Goal: Task Accomplishment & Management: Manage account settings

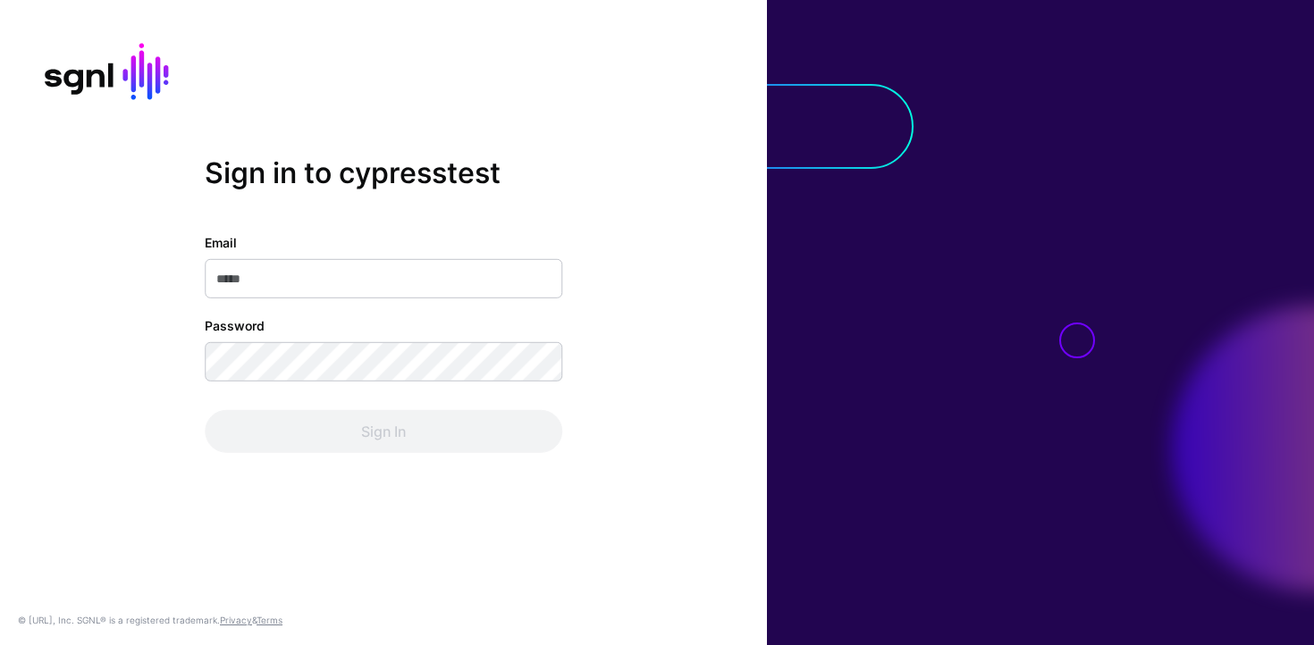
click at [394, 266] on input "Email" at bounding box center [384, 278] width 358 height 39
type input "**********"
click at [432, 272] on input "Email" at bounding box center [384, 278] width 358 height 39
type input "**********"
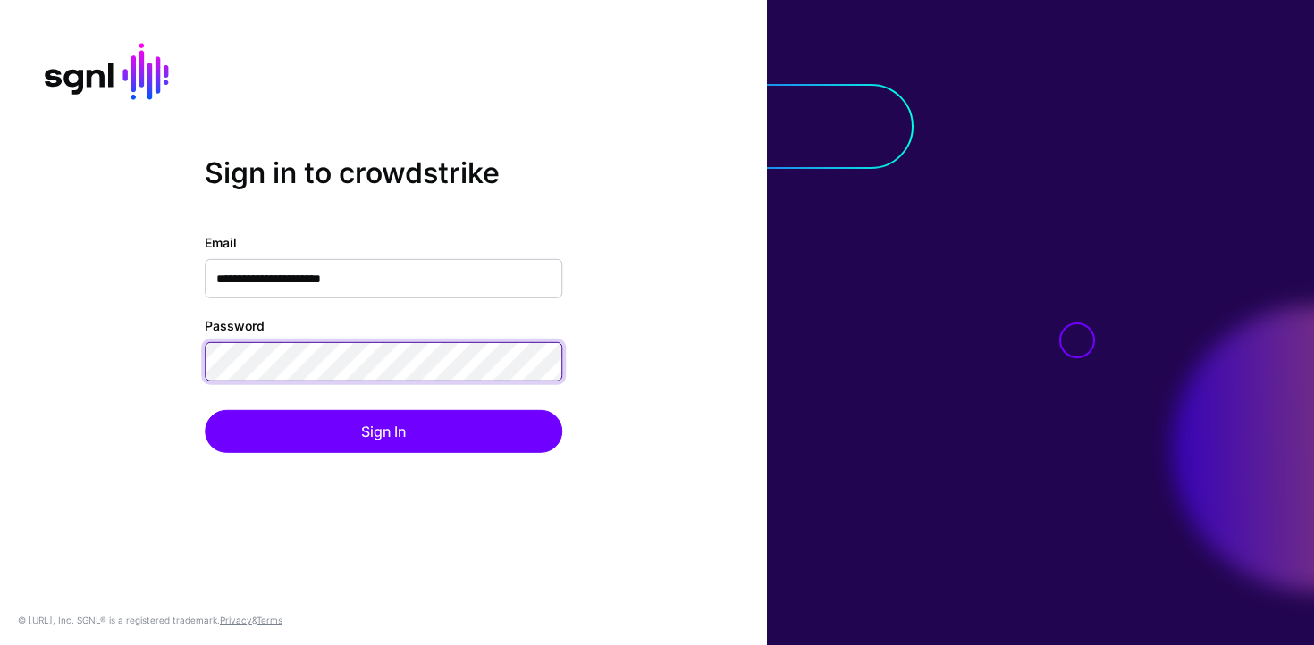
click at [205, 410] on button "Sign In" at bounding box center [384, 431] width 358 height 43
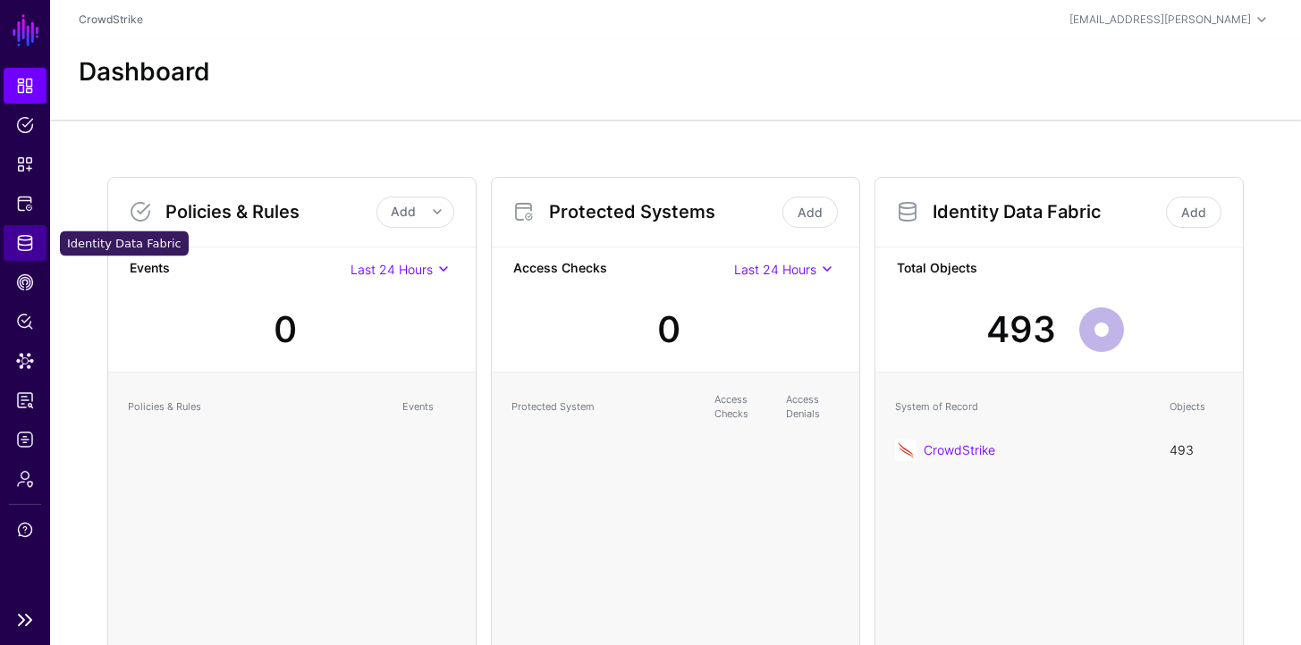
click at [21, 254] on link "Identity Data Fabric" at bounding box center [25, 243] width 43 height 36
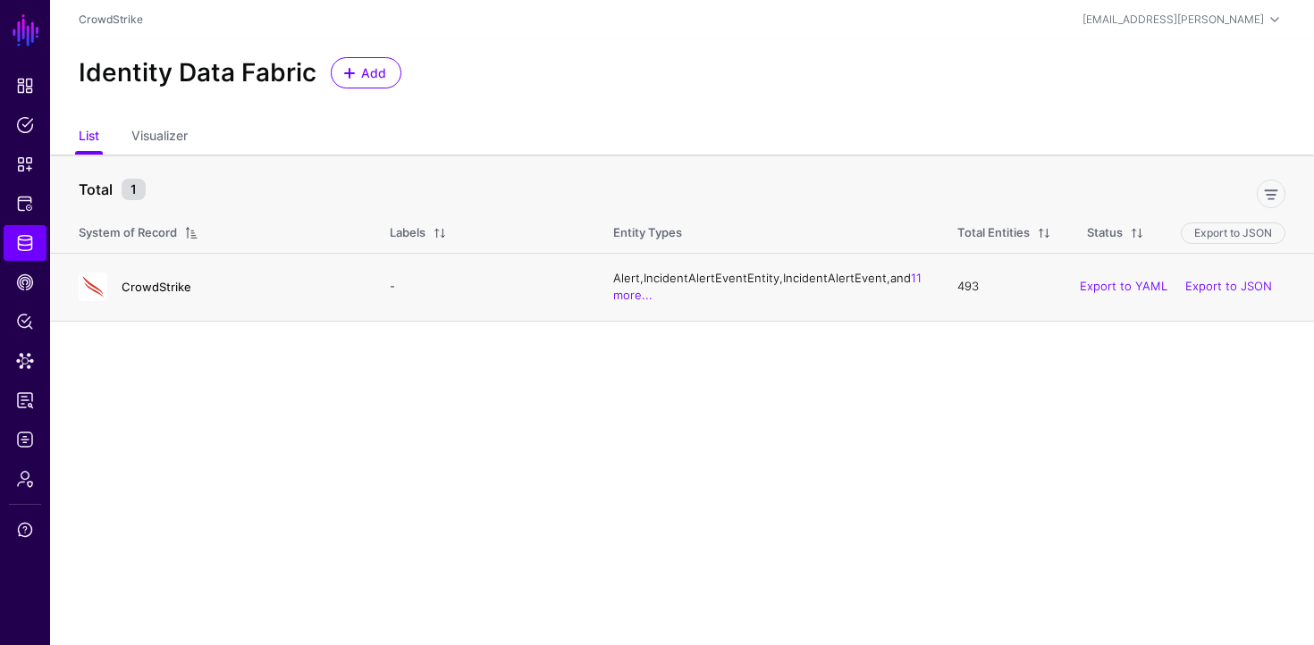
click at [177, 282] on link "CrowdStrike" at bounding box center [157, 287] width 70 height 14
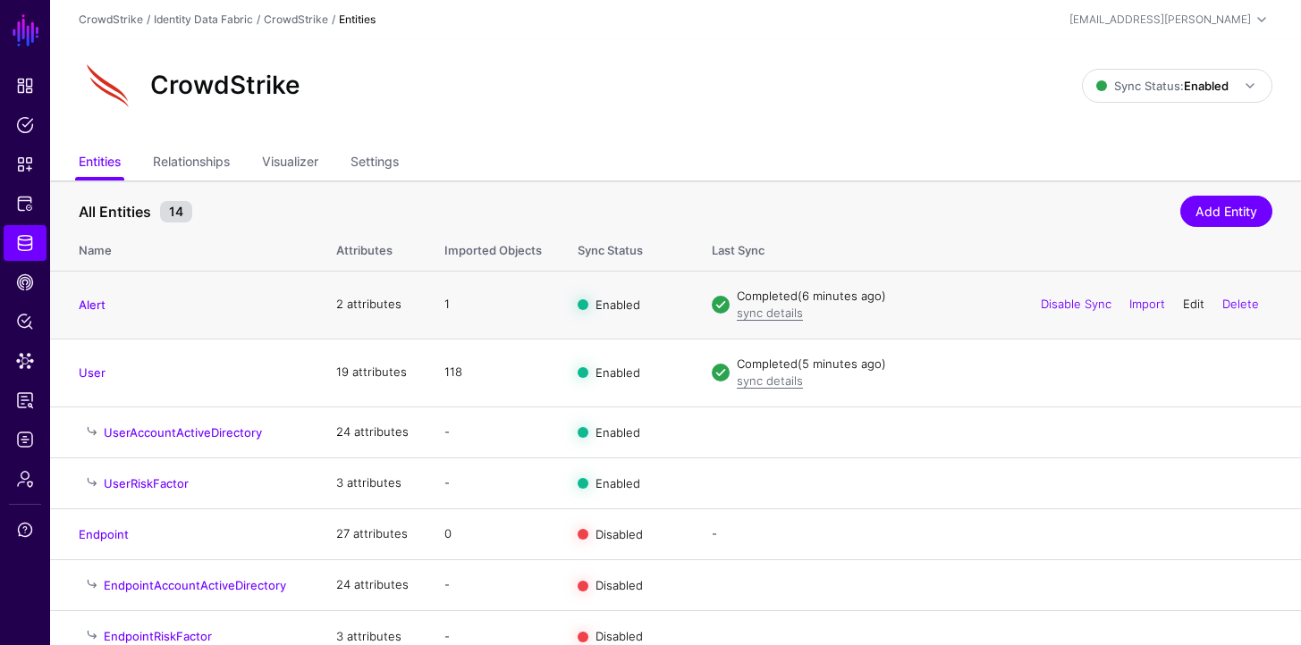
click at [1194, 307] on link "Edit" at bounding box center [1193, 304] width 21 height 14
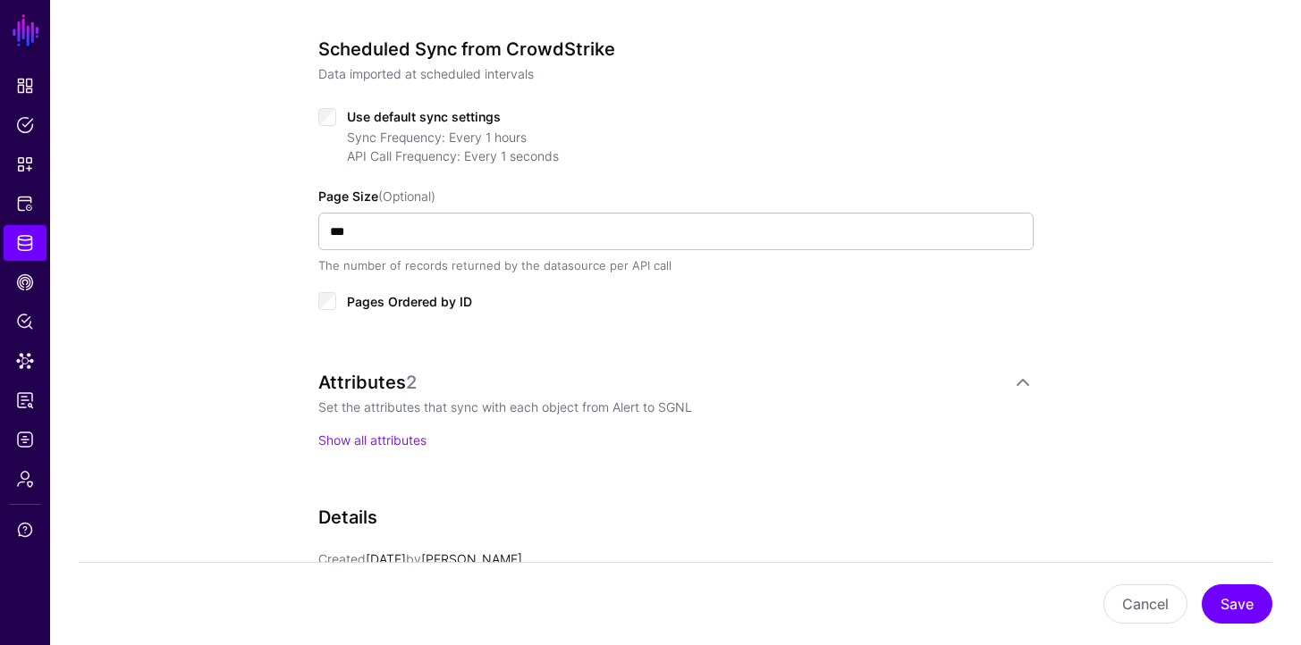
scroll to position [985, 0]
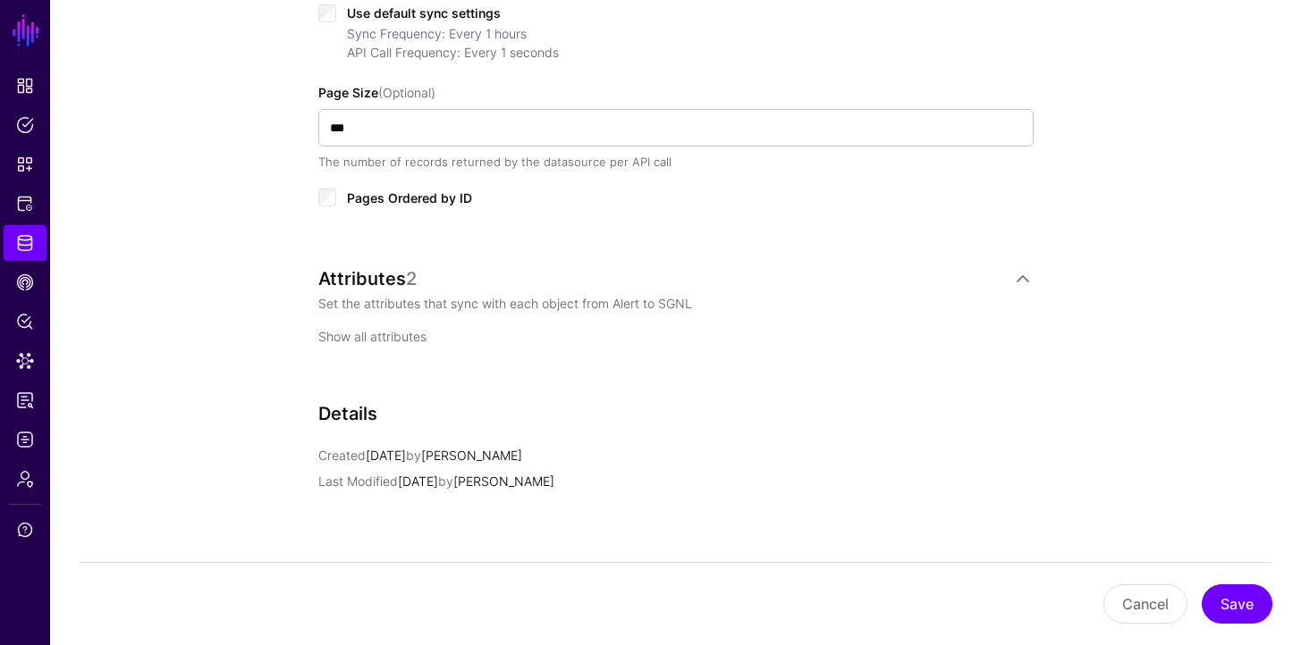
click at [417, 334] on link "Show all attributes" at bounding box center [372, 336] width 108 height 15
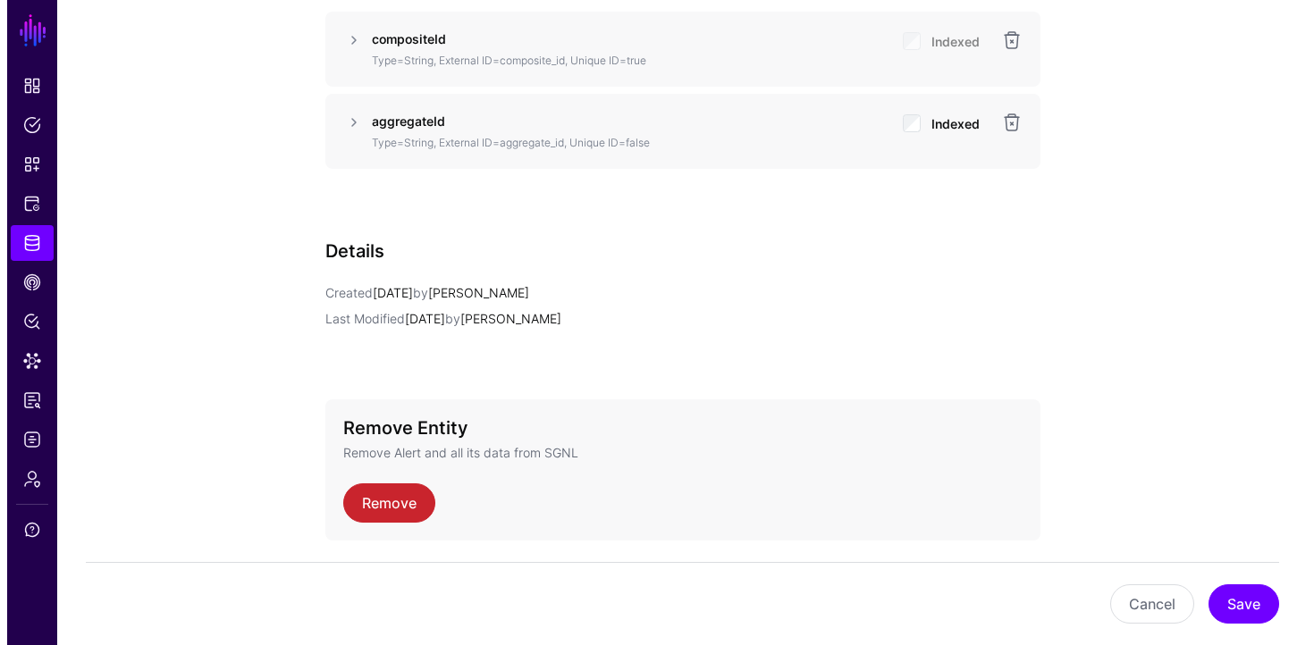
scroll to position [1135, 0]
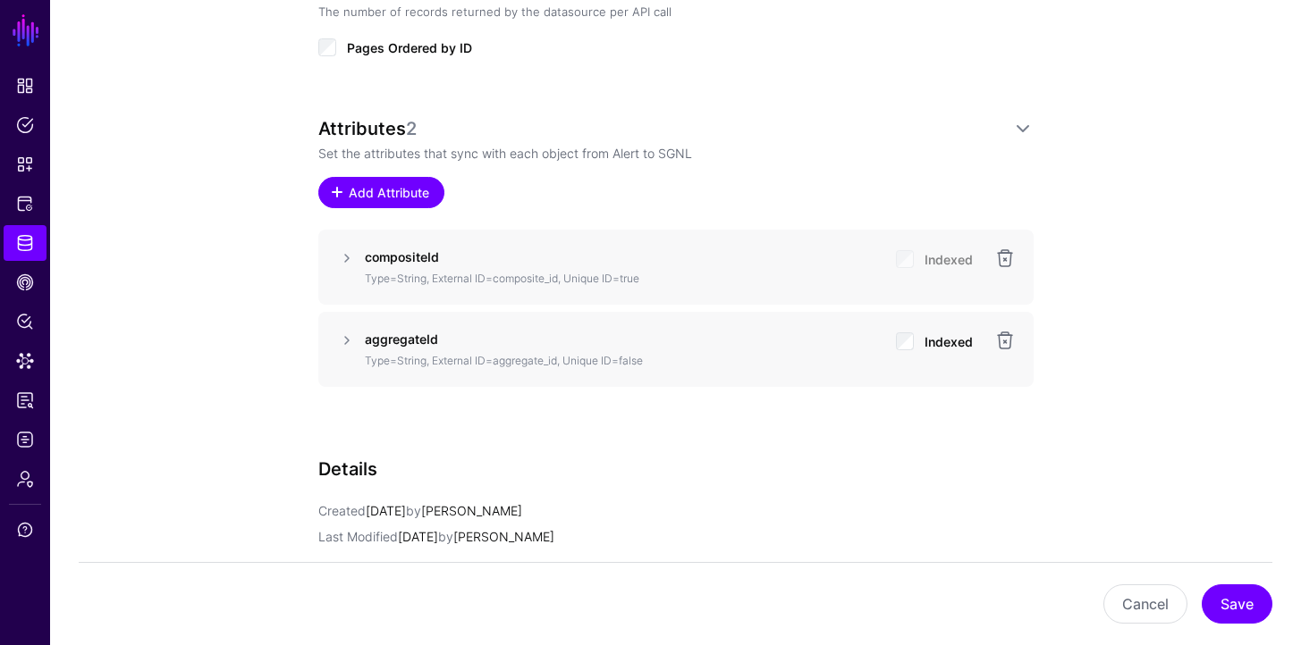
click at [384, 183] on span "Add Attribute" at bounding box center [388, 192] width 85 height 19
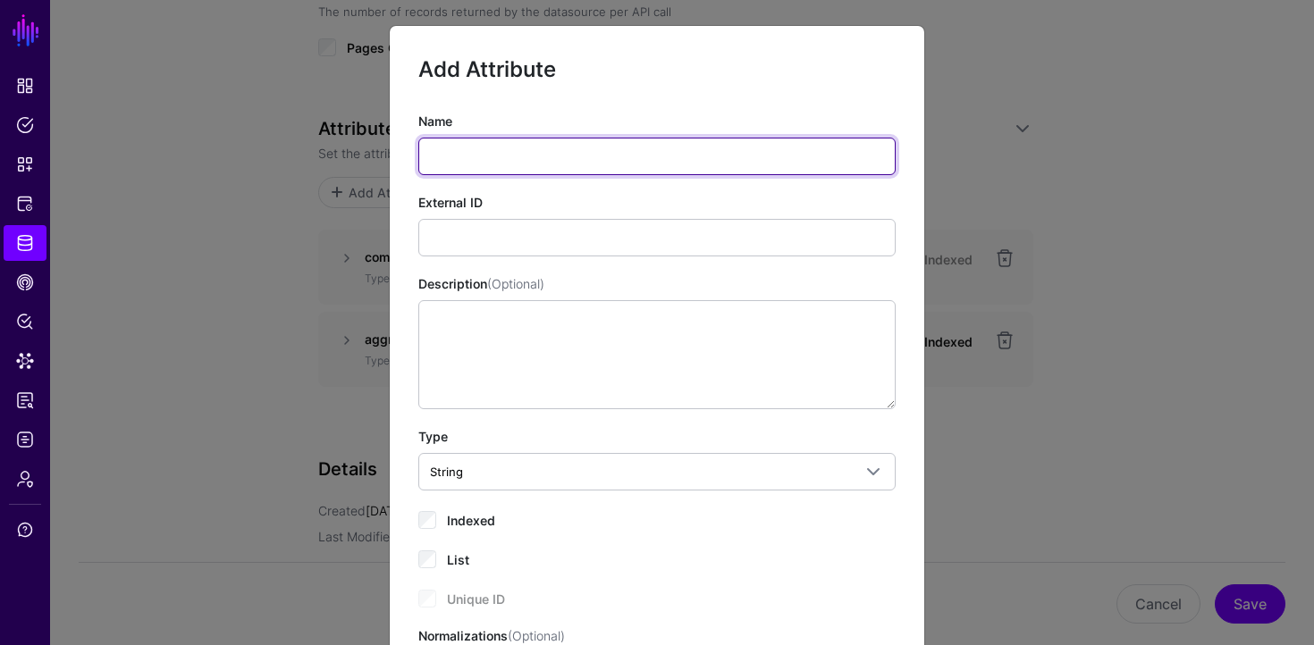
click at [491, 156] on input "Name" at bounding box center [656, 157] width 477 height 38
type input "*******"
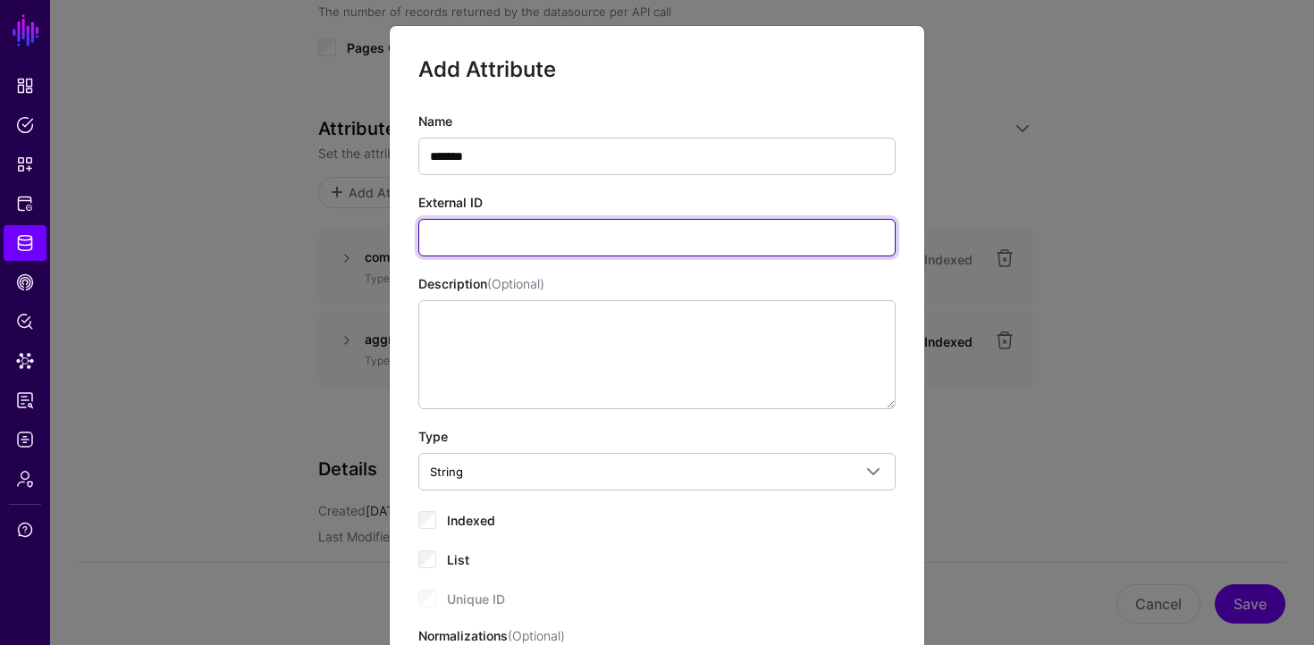
click at [520, 229] on input "External ID" at bounding box center [656, 238] width 477 height 38
drag, startPoint x: 540, startPoint y: 237, endPoint x: 471, endPoint y: 234, distance: 68.9
click at [471, 234] on input "**********" at bounding box center [656, 238] width 477 height 38
type input "********"
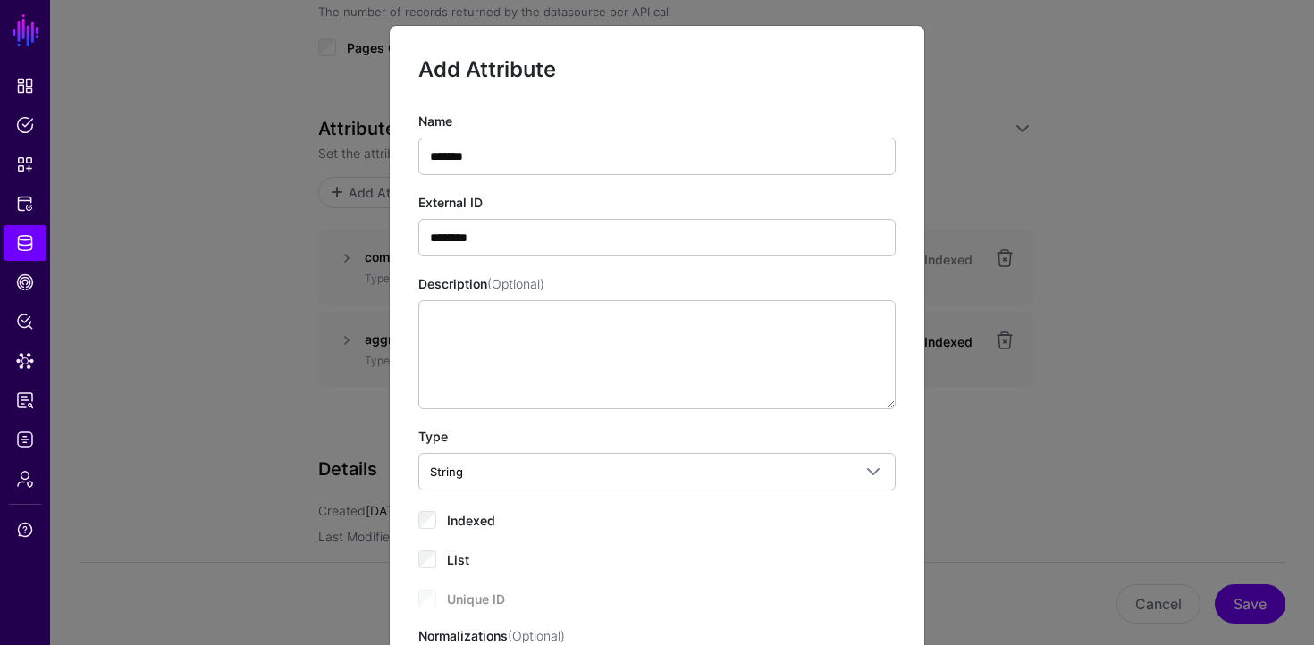
click at [681, 187] on div "Name ******* External ID ******** Description (Optional) Type String String Boo…" at bounding box center [656, 391] width 477 height 559
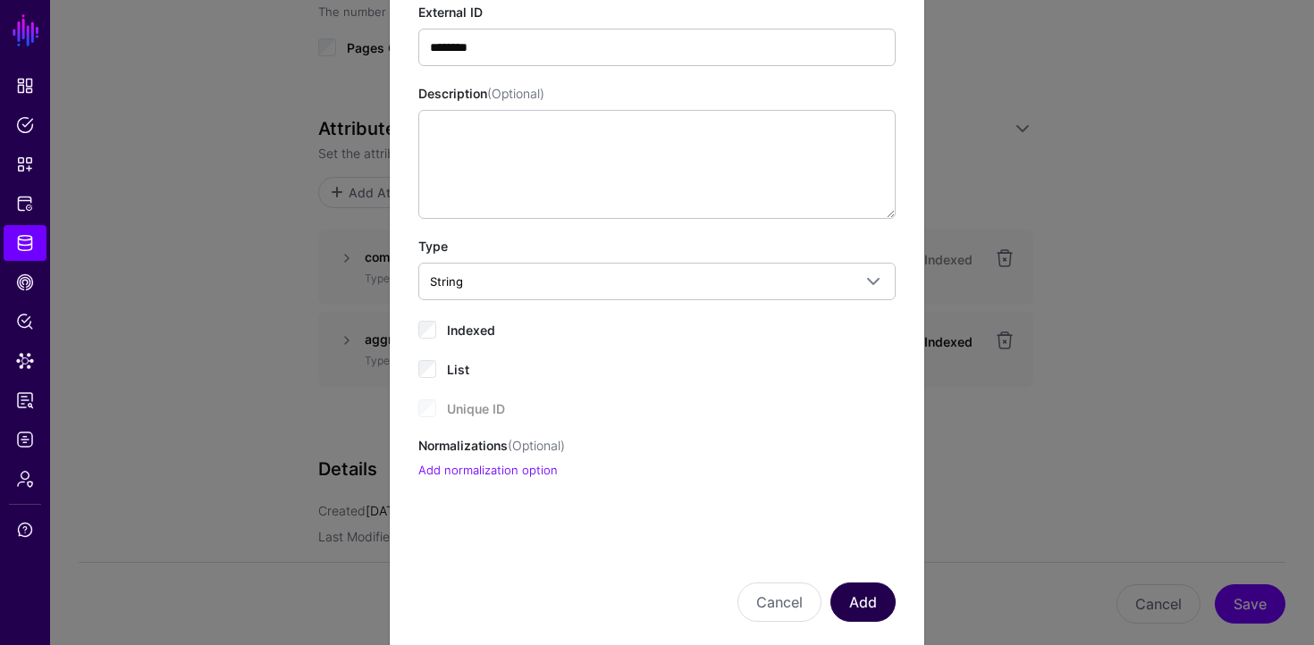
scroll to position [190, 0]
click at [868, 601] on button "Add" at bounding box center [863, 602] width 65 height 39
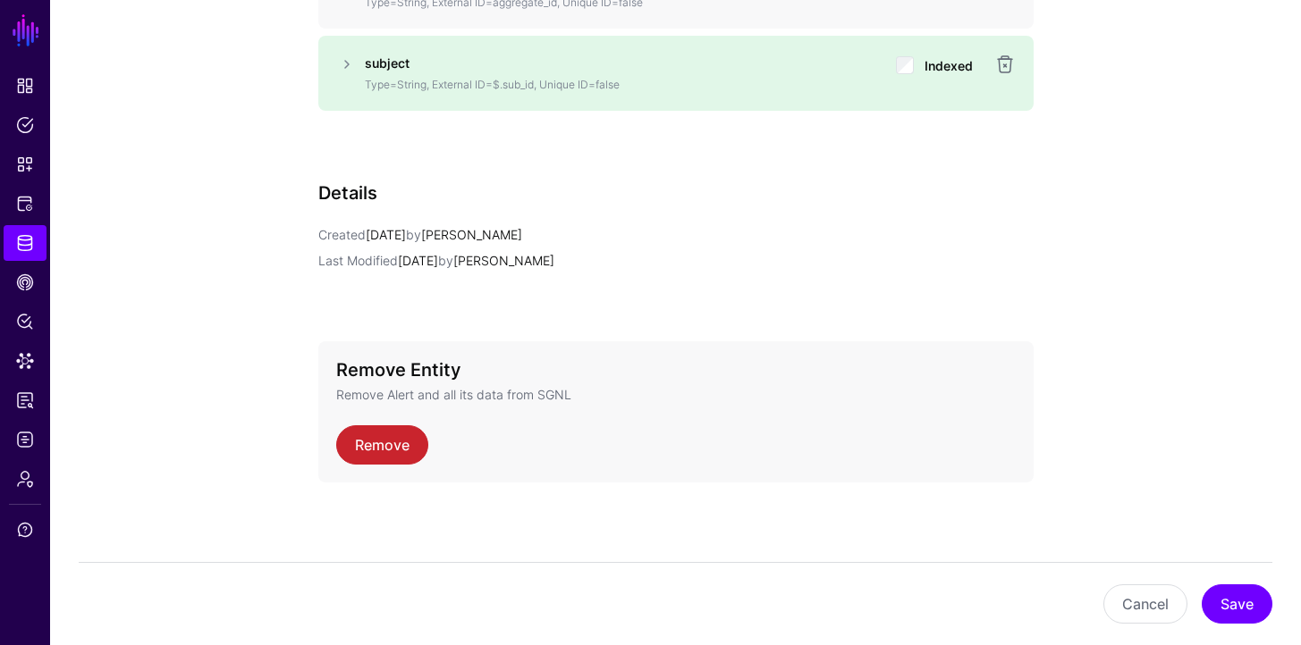
scroll to position [1495, 0]
click at [1235, 603] on button "Save" at bounding box center [1237, 604] width 71 height 39
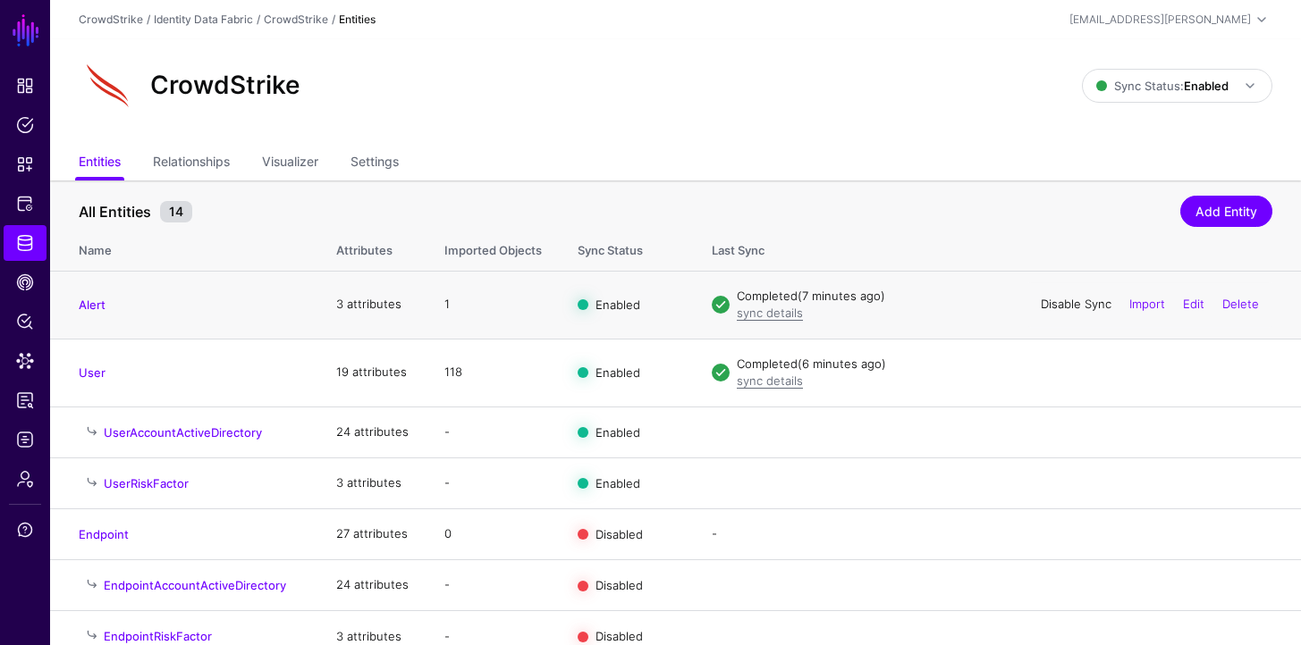
click at [1078, 307] on link "Disable Sync" at bounding box center [1076, 304] width 71 height 14
click at [0, 0] on link "Enable Sync" at bounding box center [0, 0] width 0 height 0
click at [25, 440] on span "Logs" at bounding box center [25, 440] width 18 height 18
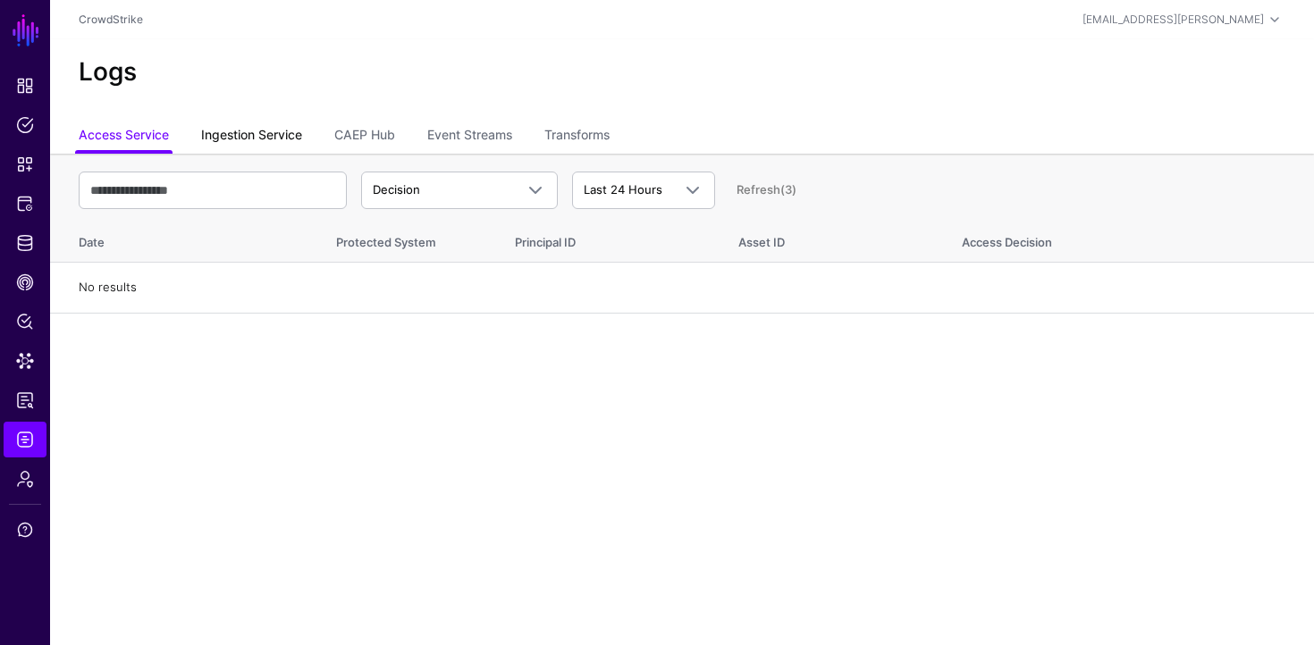
click at [268, 139] on link "Ingestion Service" at bounding box center [251, 137] width 101 height 34
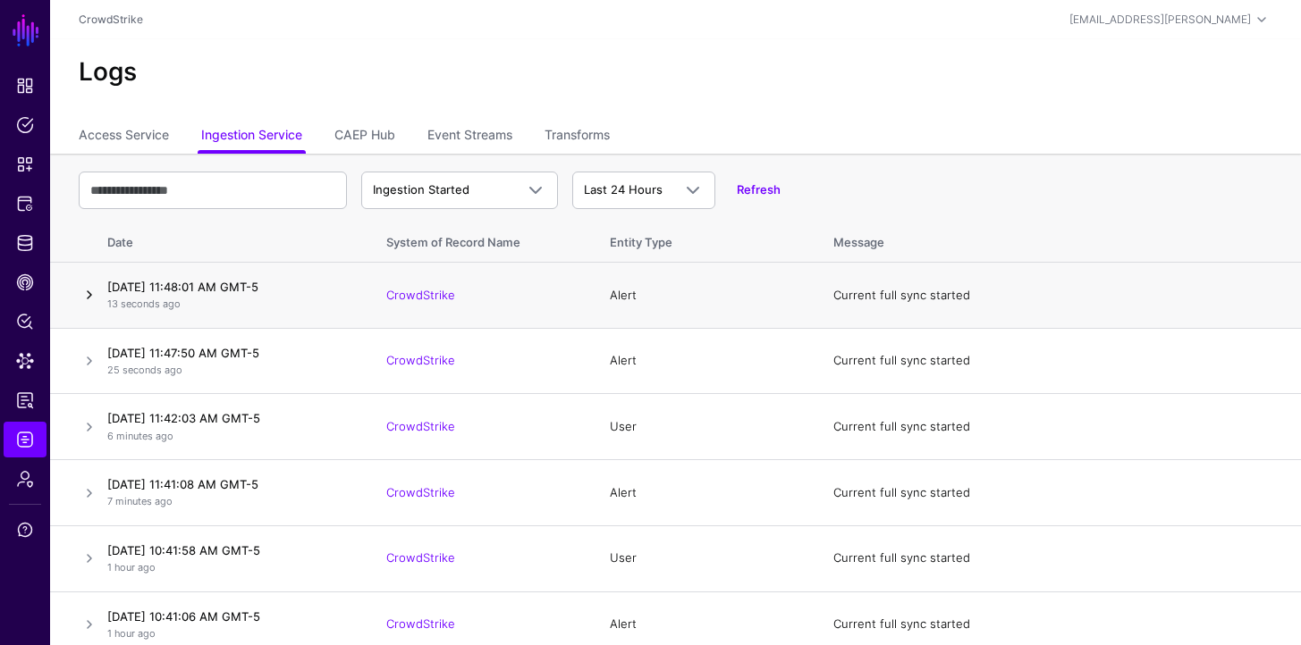
click at [86, 294] on link at bounding box center [89, 294] width 21 height 21
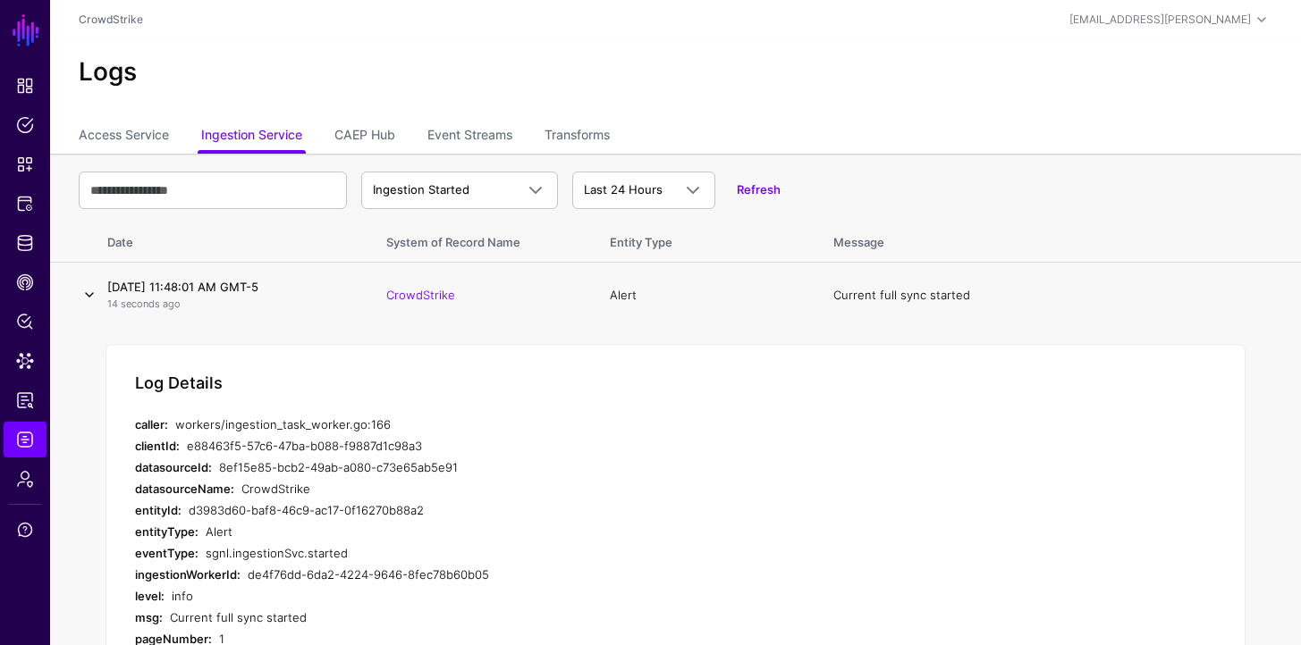
click at [86, 294] on link at bounding box center [89, 294] width 21 height 21
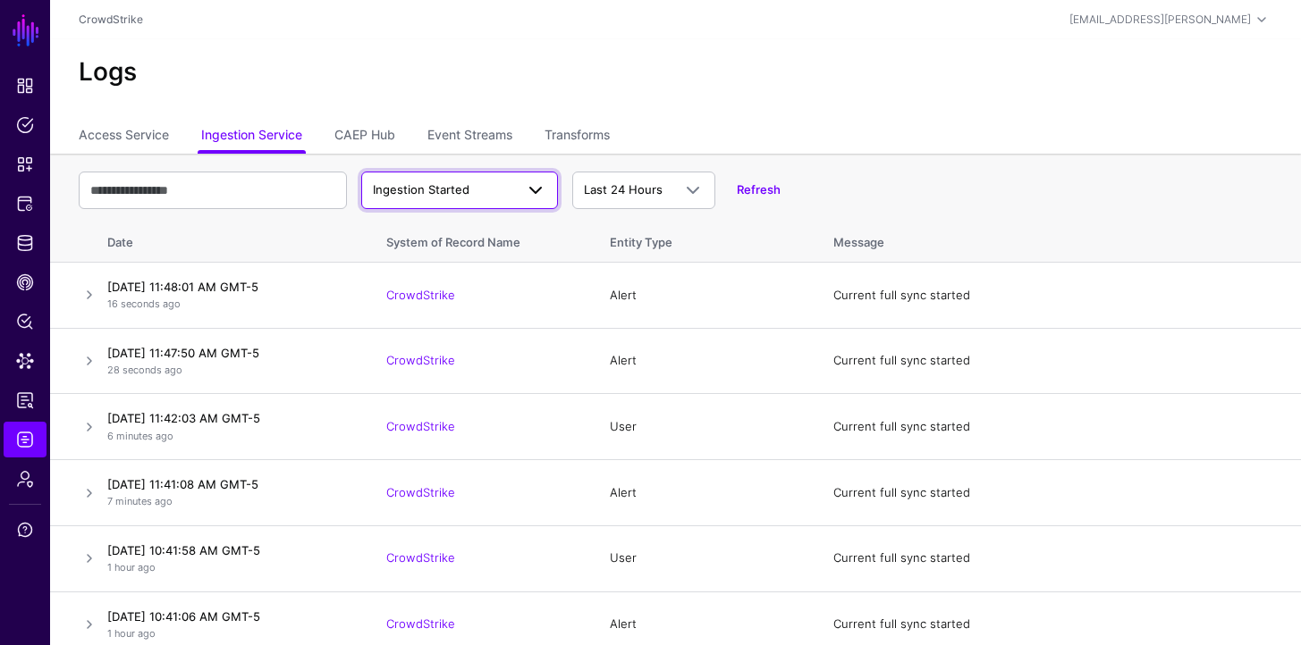
click at [478, 191] on span "Ingestion Started" at bounding box center [443, 190] width 141 height 18
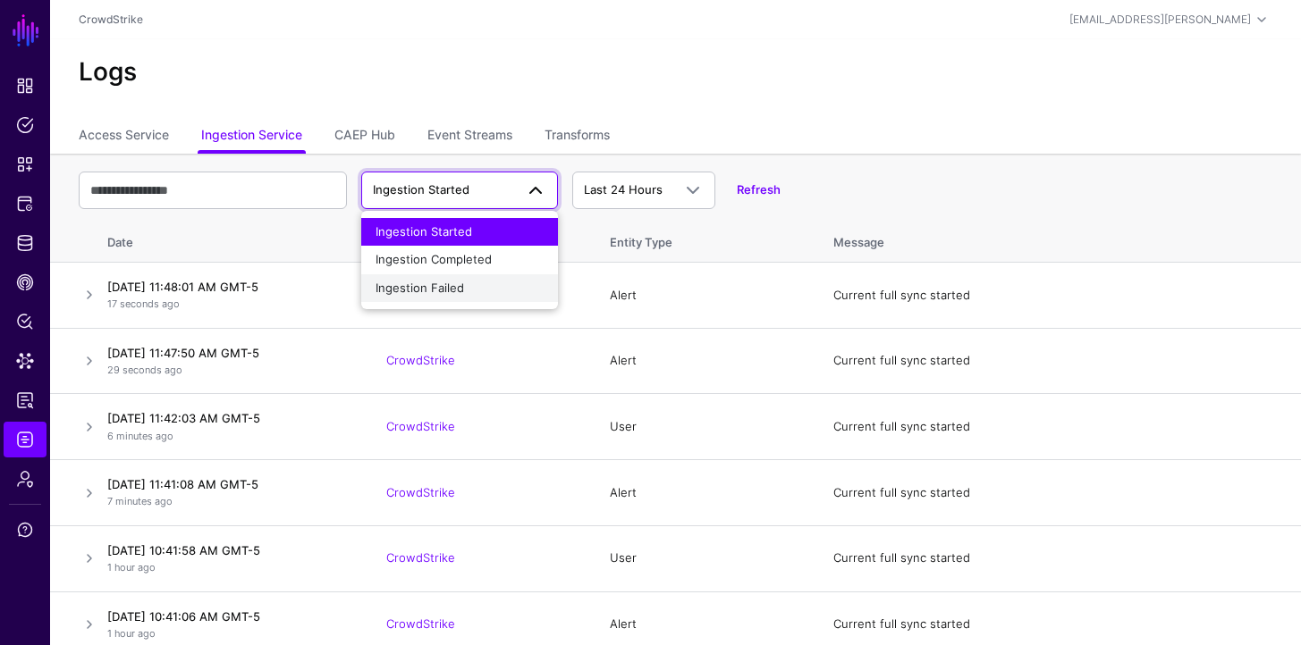
click at [473, 283] on div "Ingestion Failed" at bounding box center [459, 289] width 168 height 18
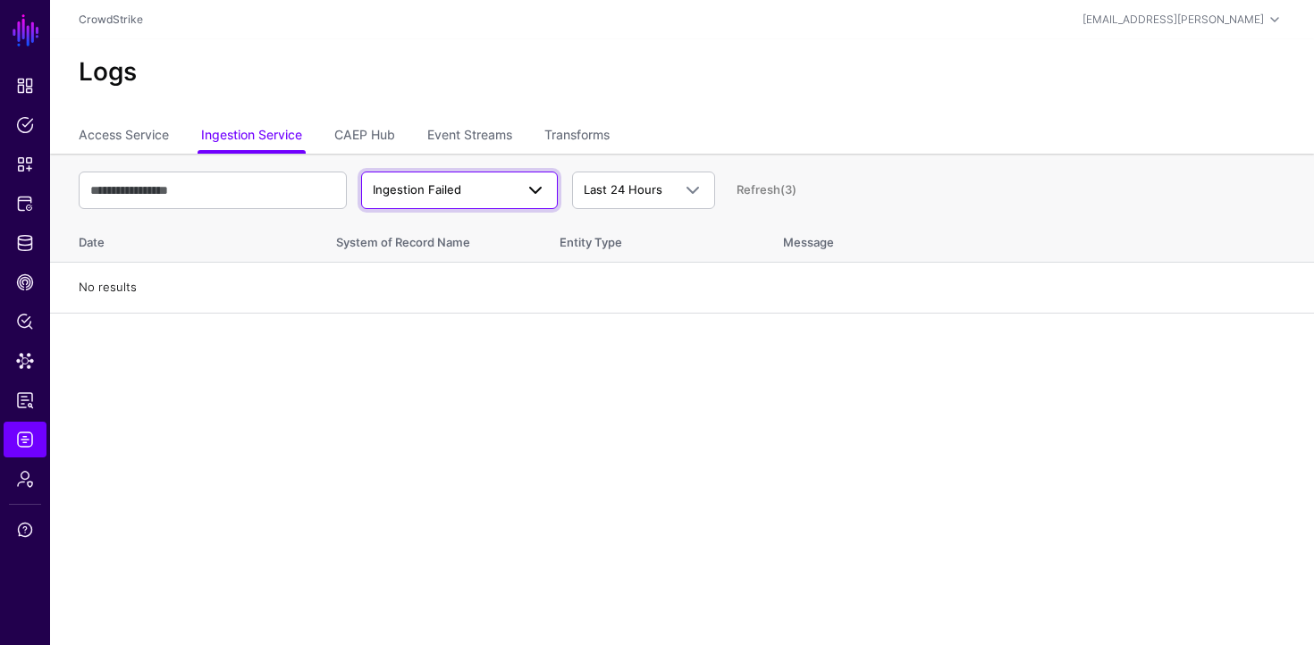
click at [477, 185] on span "Ingestion Failed" at bounding box center [443, 190] width 141 height 18
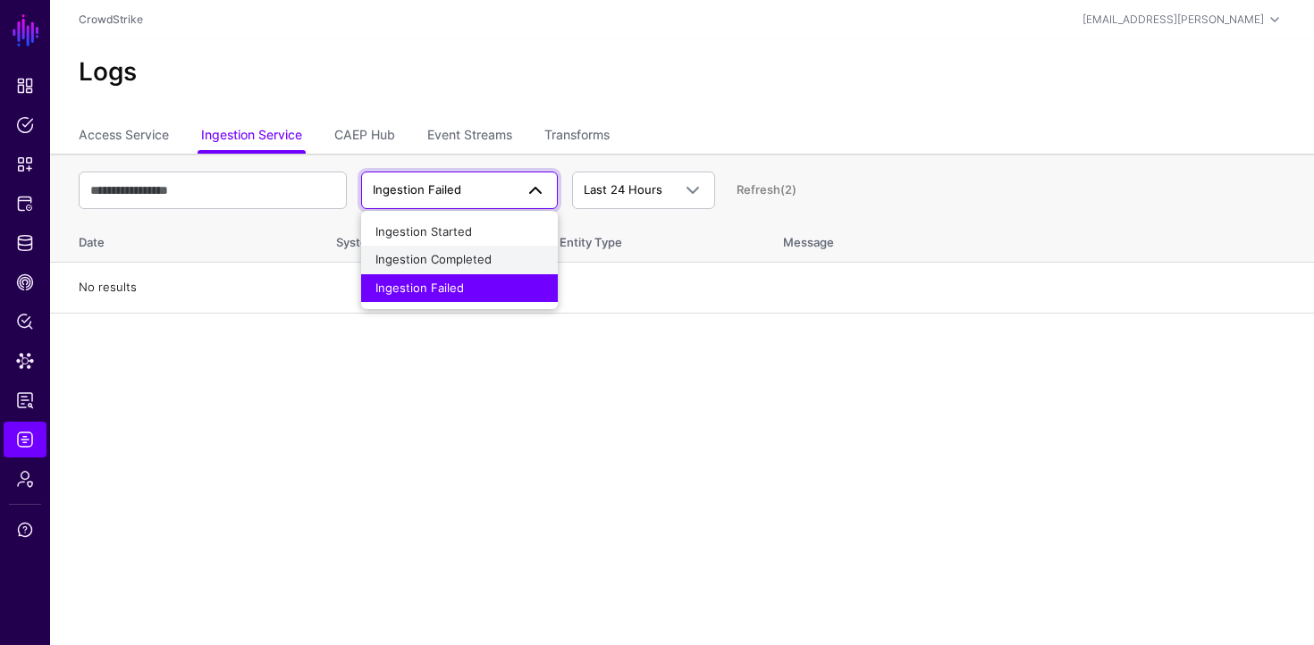
click at [482, 252] on span "Ingestion Completed" at bounding box center [433, 259] width 116 height 14
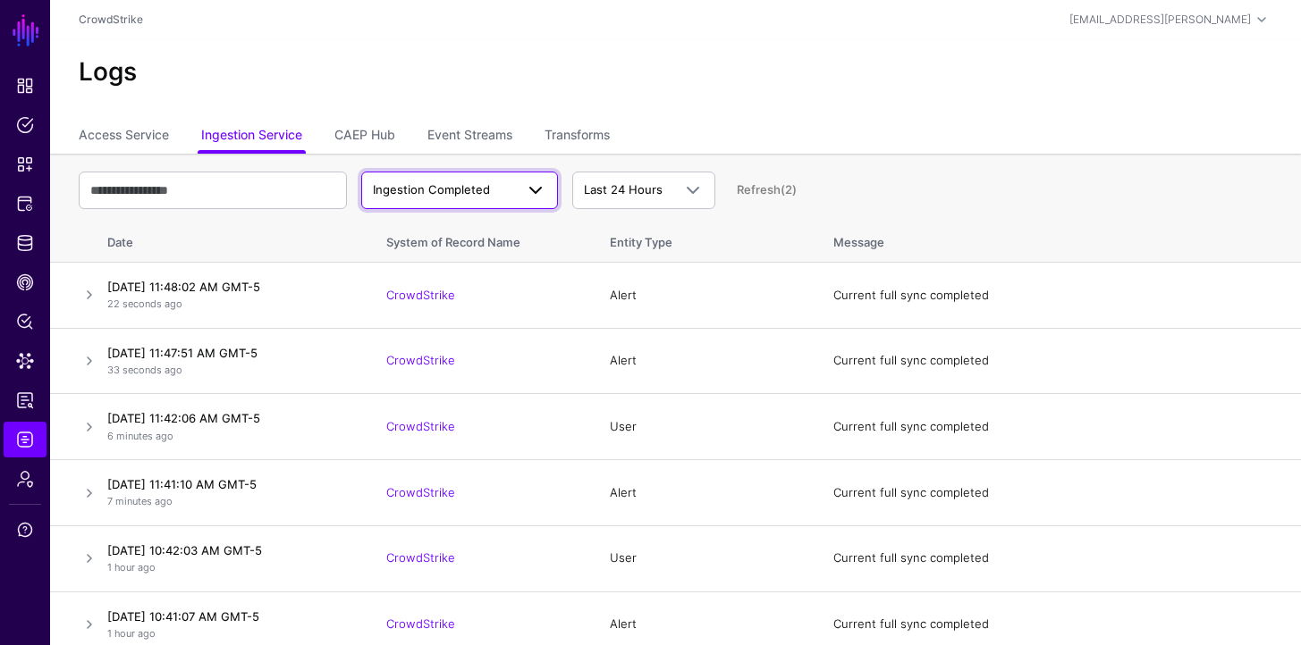
click at [443, 200] on link "Ingestion Completed" at bounding box center [459, 191] width 197 height 38
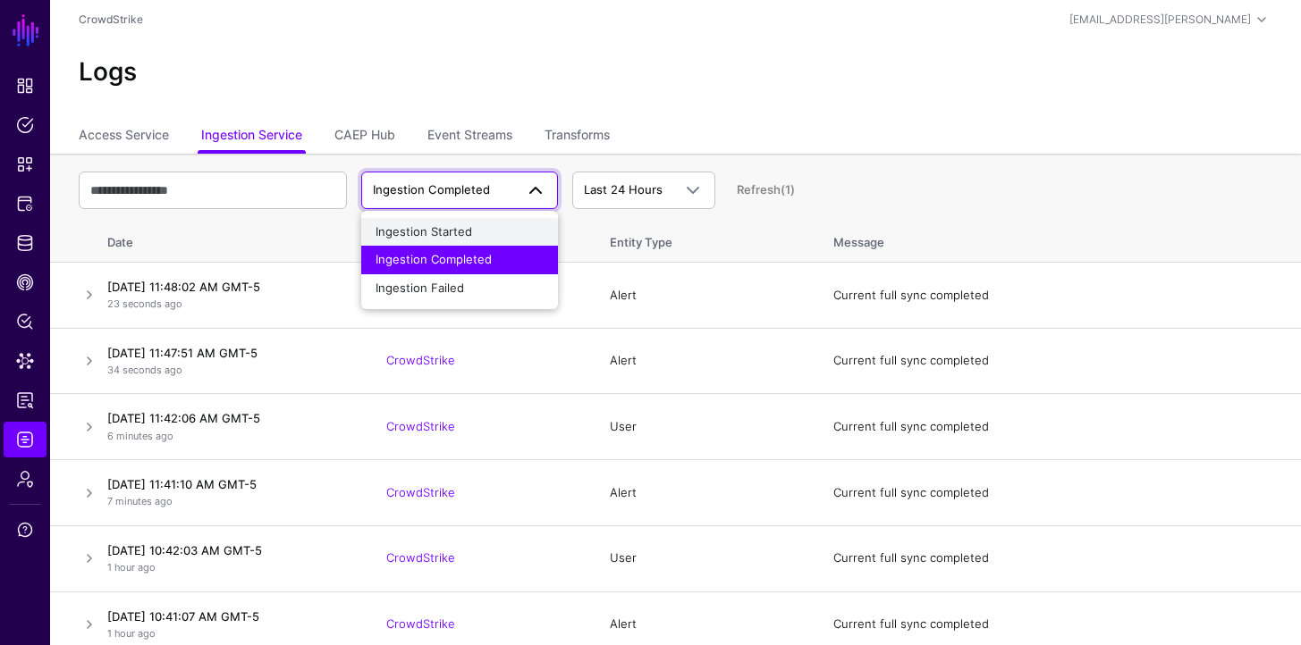
click at [443, 229] on span "Ingestion Started" at bounding box center [423, 231] width 97 height 14
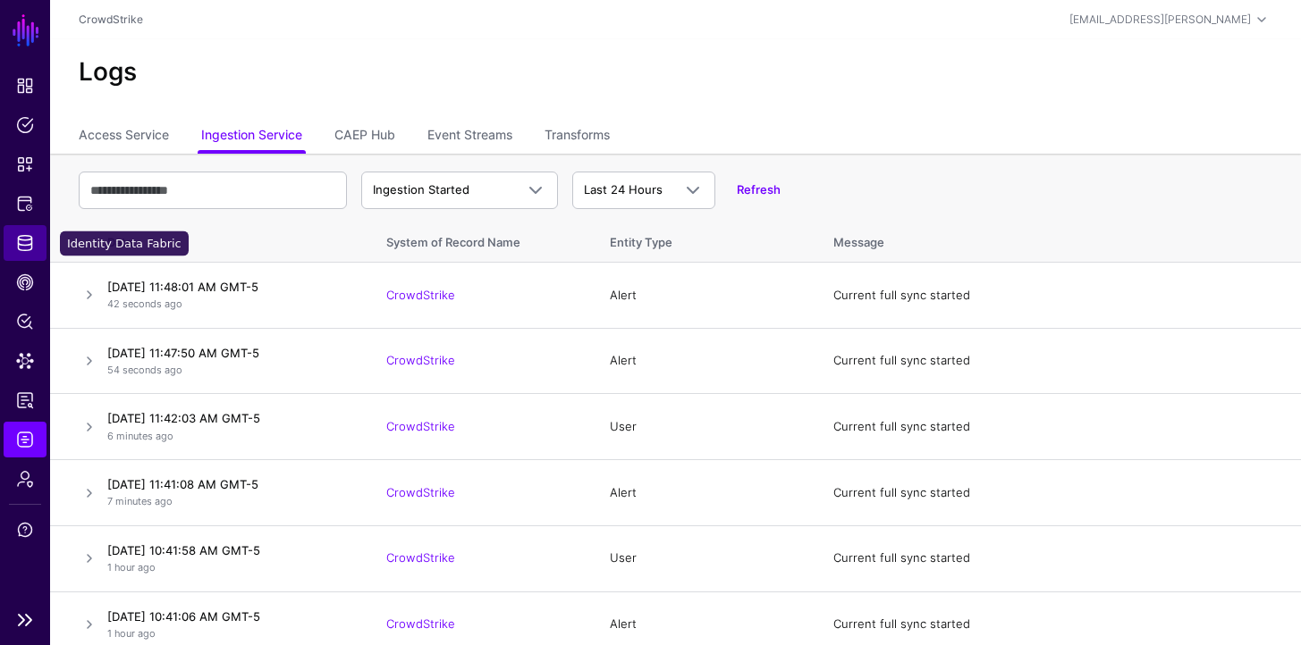
click at [24, 238] on span "Identity Data Fabric" at bounding box center [25, 243] width 18 height 18
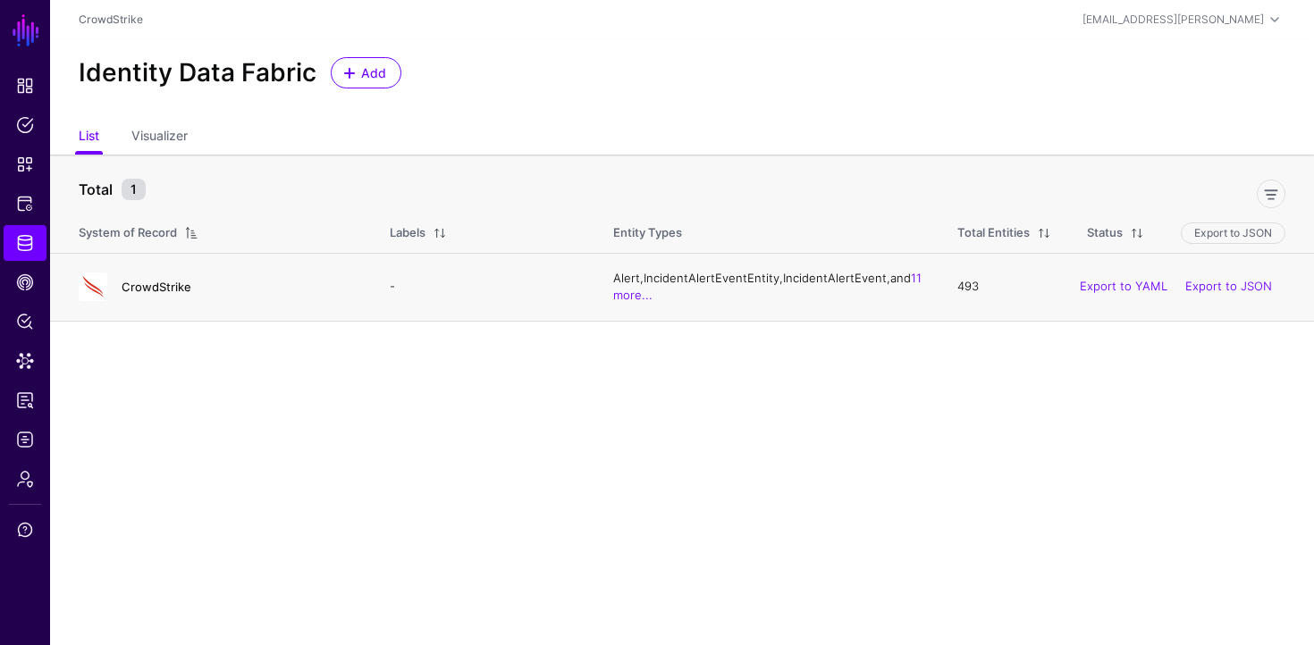
click at [130, 289] on link "CrowdStrike" at bounding box center [157, 287] width 70 height 14
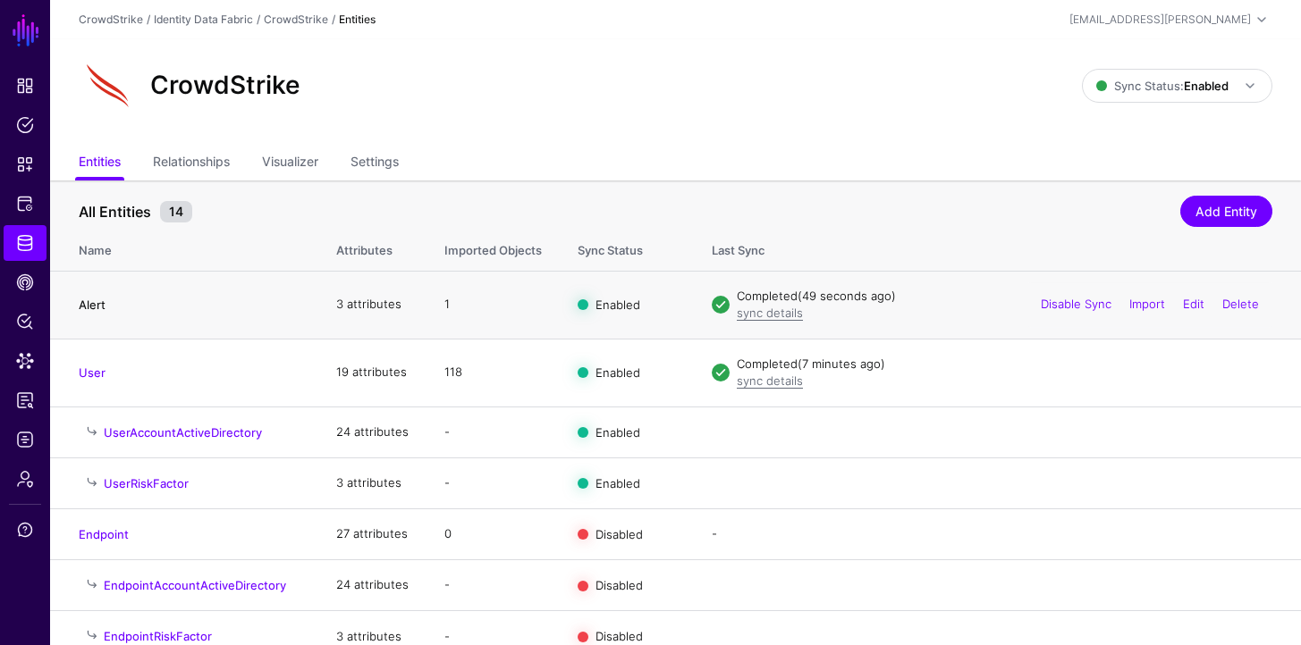
click at [93, 301] on link "Alert" at bounding box center [92, 305] width 27 height 14
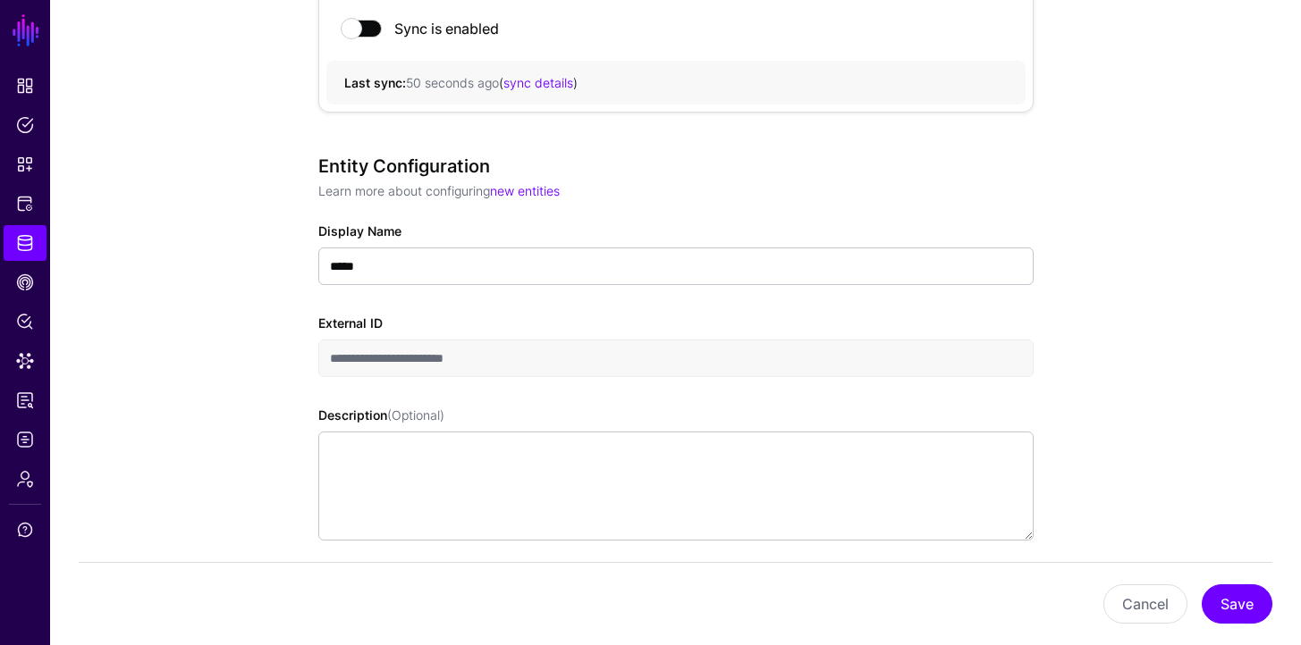
scroll to position [578, 0]
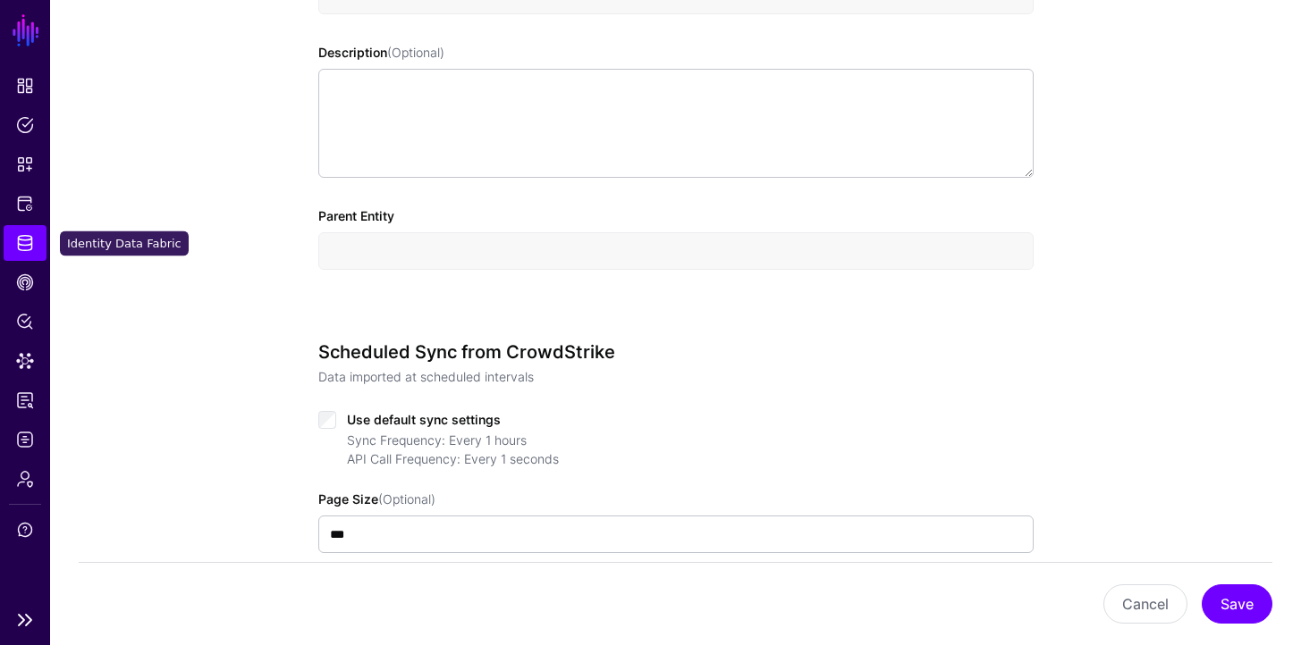
click at [26, 248] on span "Identity Data Fabric" at bounding box center [25, 243] width 18 height 18
